Goal: Information Seeking & Learning: Learn about a topic

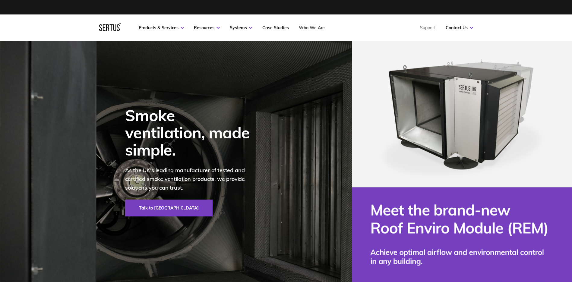
click at [319, 26] on link "Who We Are" at bounding box center [312, 27] width 26 height 5
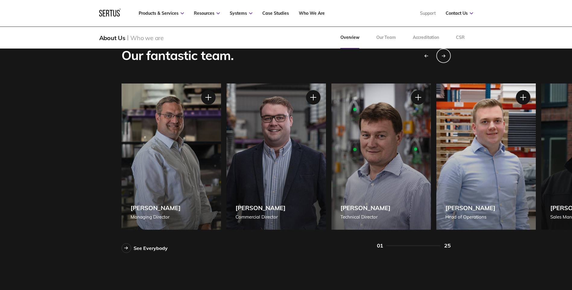
scroll to position [513, 0]
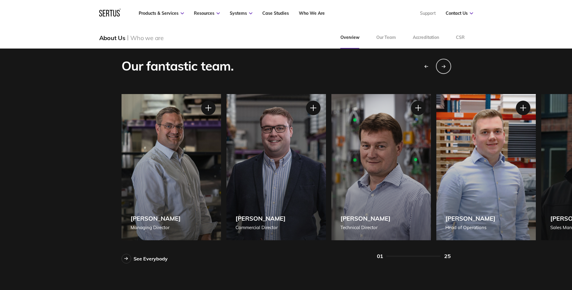
click at [446, 65] on div "Next slide" at bounding box center [443, 66] width 15 height 15
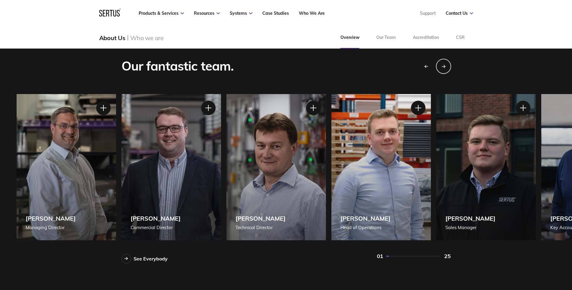
click at [446, 65] on div "Next slide" at bounding box center [443, 66] width 15 height 15
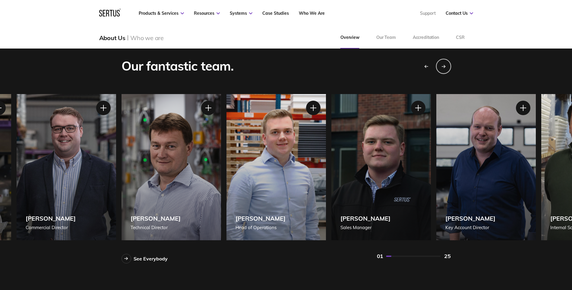
click at [446, 65] on div "Next slide" at bounding box center [443, 66] width 15 height 15
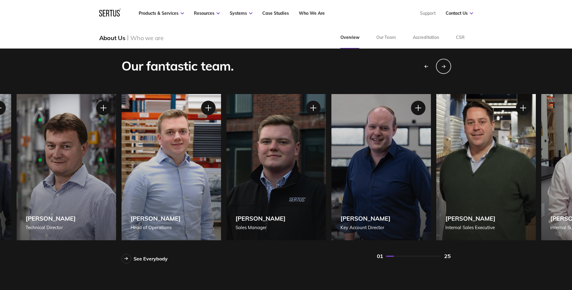
click at [446, 65] on div "Next slide" at bounding box center [443, 66] width 15 height 15
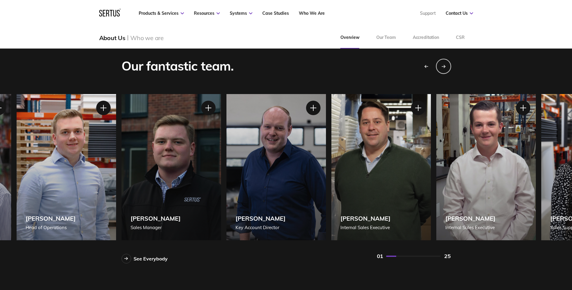
click at [446, 65] on div "Next slide" at bounding box center [443, 66] width 15 height 15
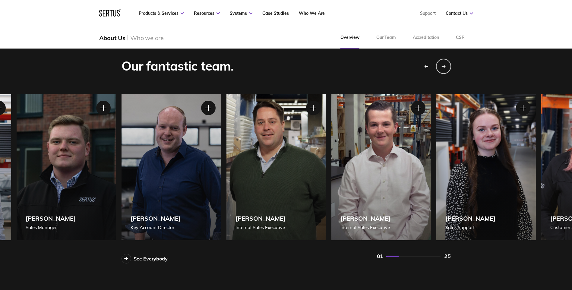
click at [446, 65] on div "Next slide" at bounding box center [443, 66] width 15 height 15
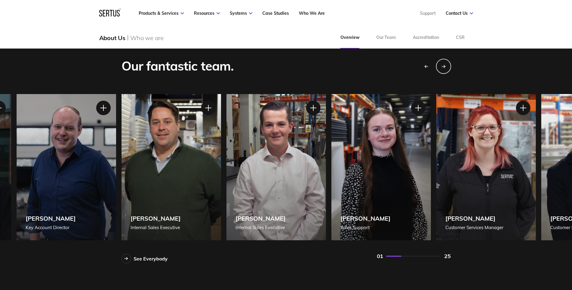
click at [446, 65] on div "Next slide" at bounding box center [443, 66] width 15 height 15
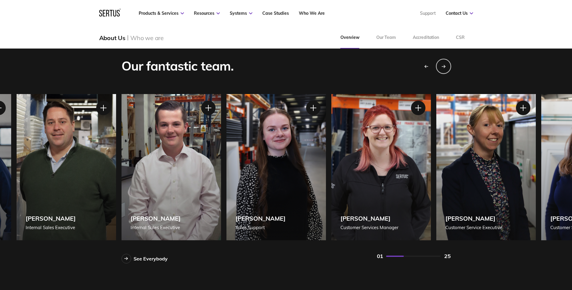
click at [446, 65] on div "Next slide" at bounding box center [443, 66] width 15 height 15
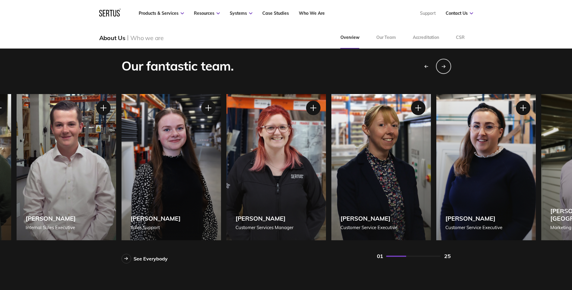
click at [446, 65] on div "Next slide" at bounding box center [443, 66] width 15 height 15
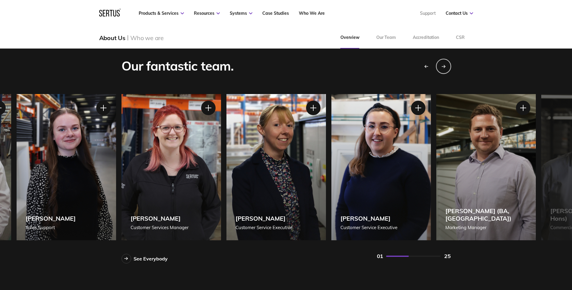
click at [446, 65] on div "Next slide" at bounding box center [443, 66] width 15 height 15
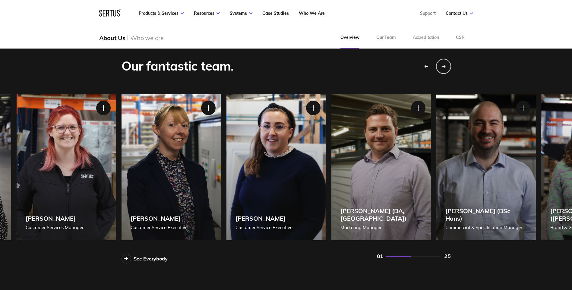
click at [446, 65] on div "Next slide" at bounding box center [443, 66] width 15 height 15
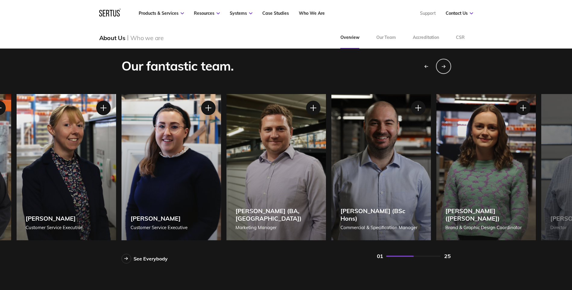
click at [446, 65] on div "Next slide" at bounding box center [443, 66] width 15 height 15
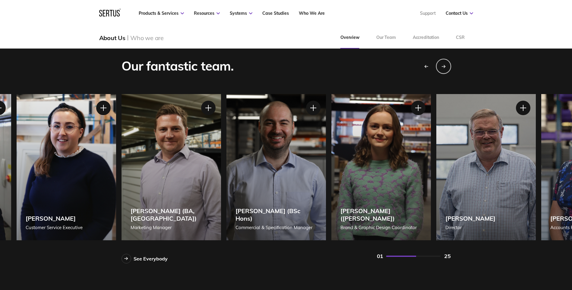
click at [446, 65] on div "Next slide" at bounding box center [443, 66] width 15 height 15
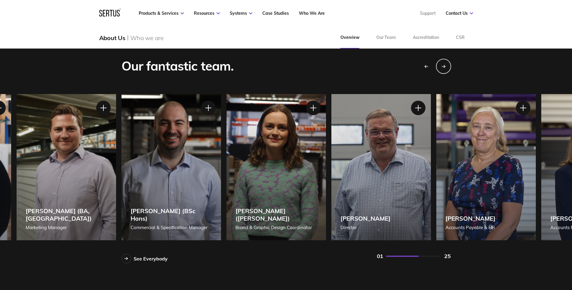
click at [446, 65] on div "Next slide" at bounding box center [443, 66] width 15 height 15
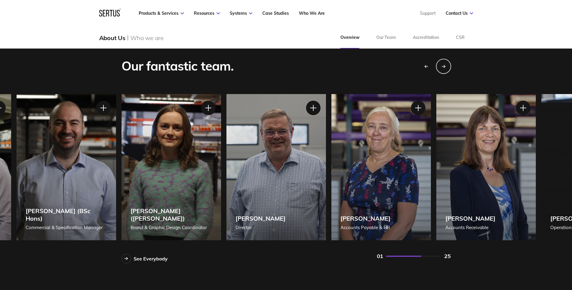
click at [446, 65] on div "Next slide" at bounding box center [443, 66] width 15 height 15
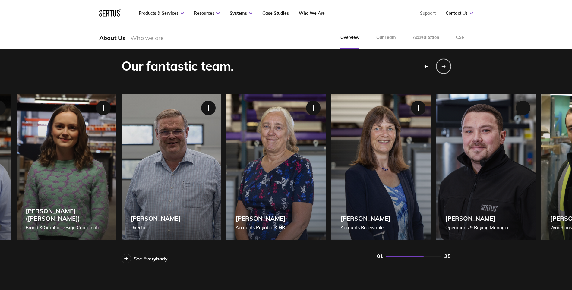
click at [443, 66] on icon "Next slide" at bounding box center [444, 67] width 4 height 4
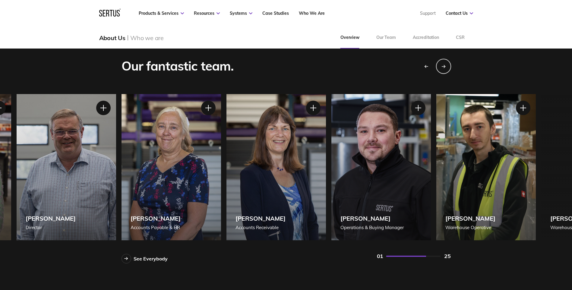
click at [447, 71] on div "Next slide" at bounding box center [443, 66] width 15 height 15
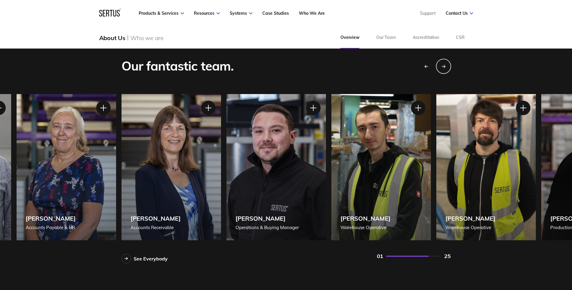
click at [448, 68] on div "Next slide" at bounding box center [443, 66] width 15 height 15
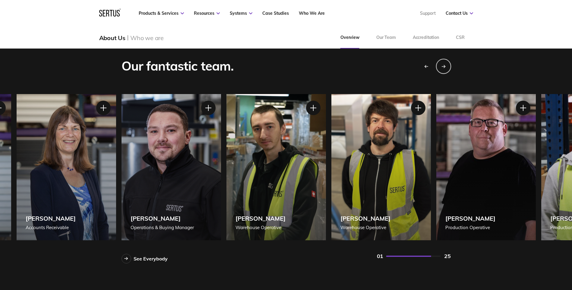
click at [448, 68] on div "Next slide" at bounding box center [443, 66] width 15 height 15
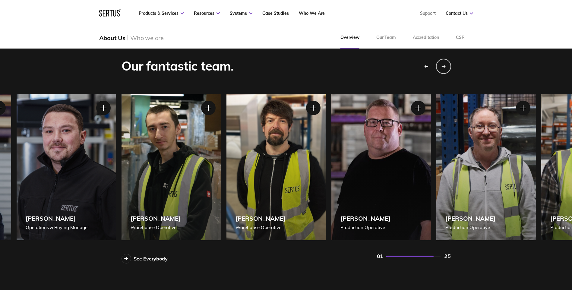
click at [448, 68] on div "Next slide" at bounding box center [443, 66] width 15 height 15
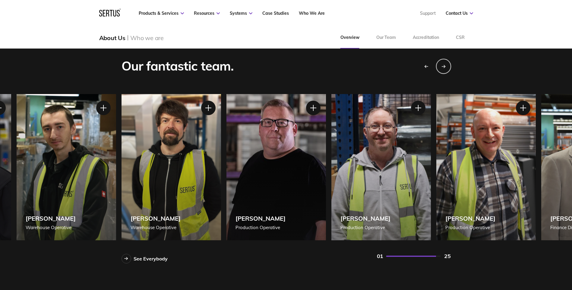
click at [448, 68] on div "Next slide" at bounding box center [443, 66] width 15 height 15
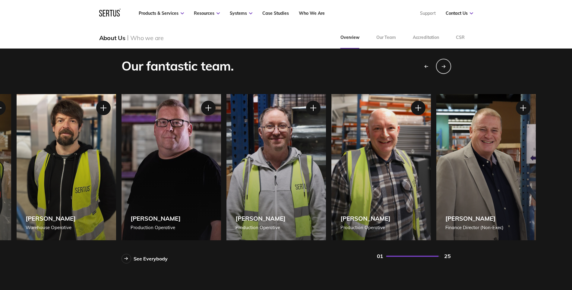
click at [449, 68] on div "Next slide" at bounding box center [443, 66] width 15 height 15
